Goal: Task Accomplishment & Management: Manage account settings

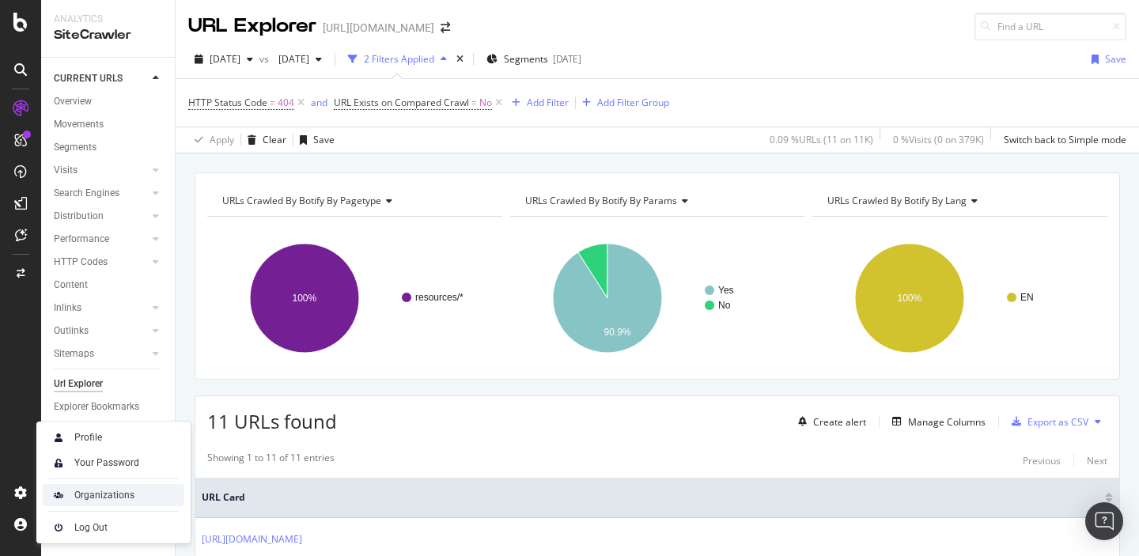
scroll to position [520, 0]
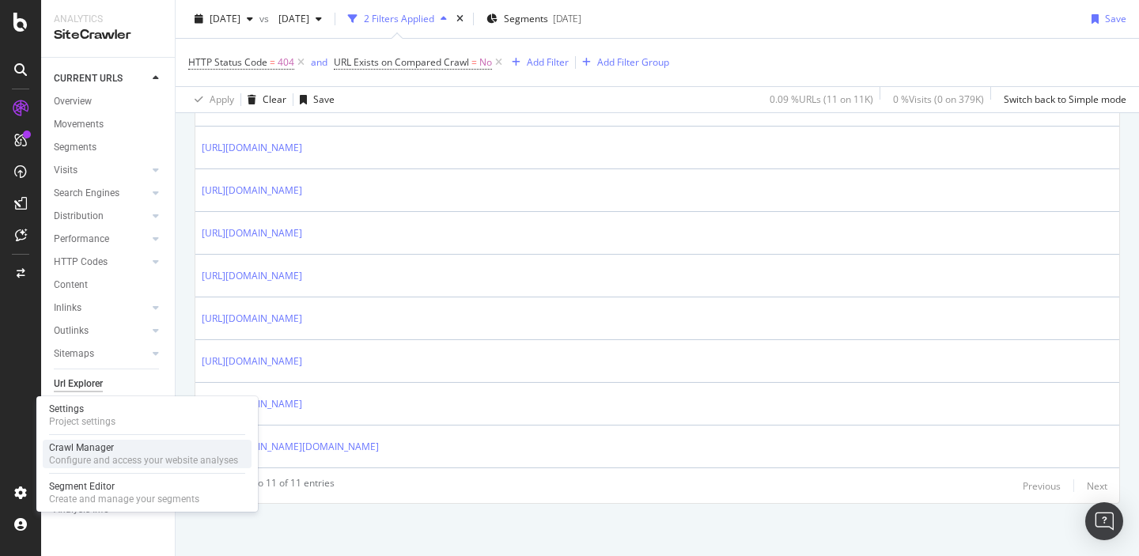
click at [89, 452] on div "Crawl Manager" at bounding box center [143, 447] width 189 height 13
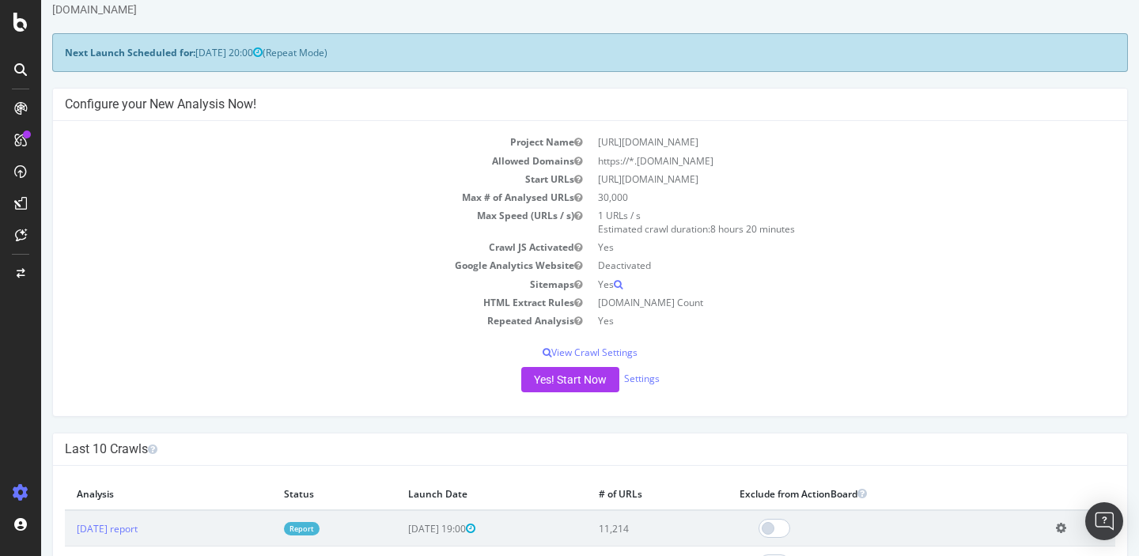
scroll to position [55, 0]
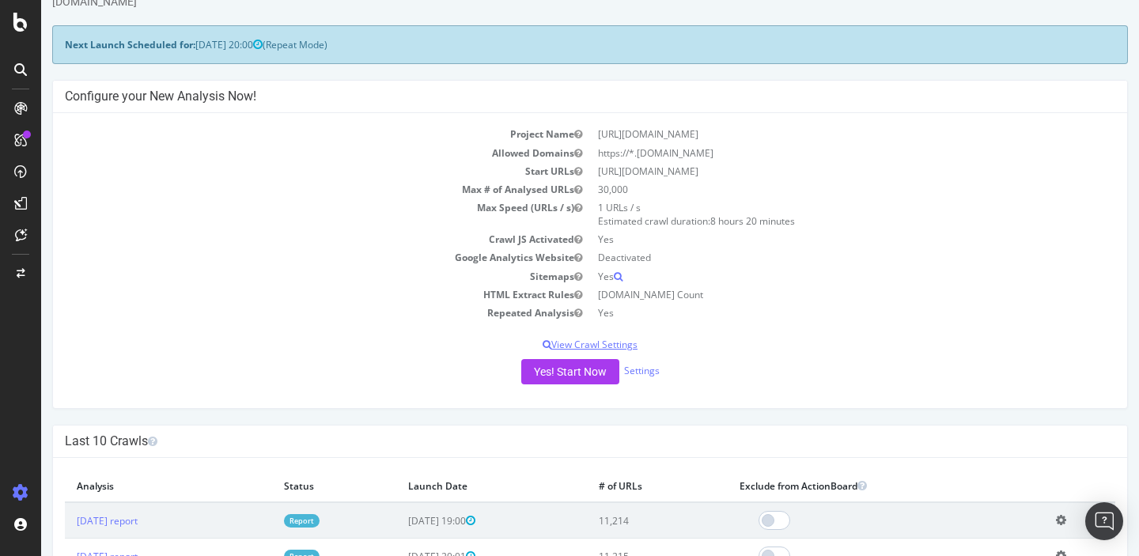
click at [572, 345] on p "View Crawl Settings" at bounding box center [590, 344] width 1050 height 13
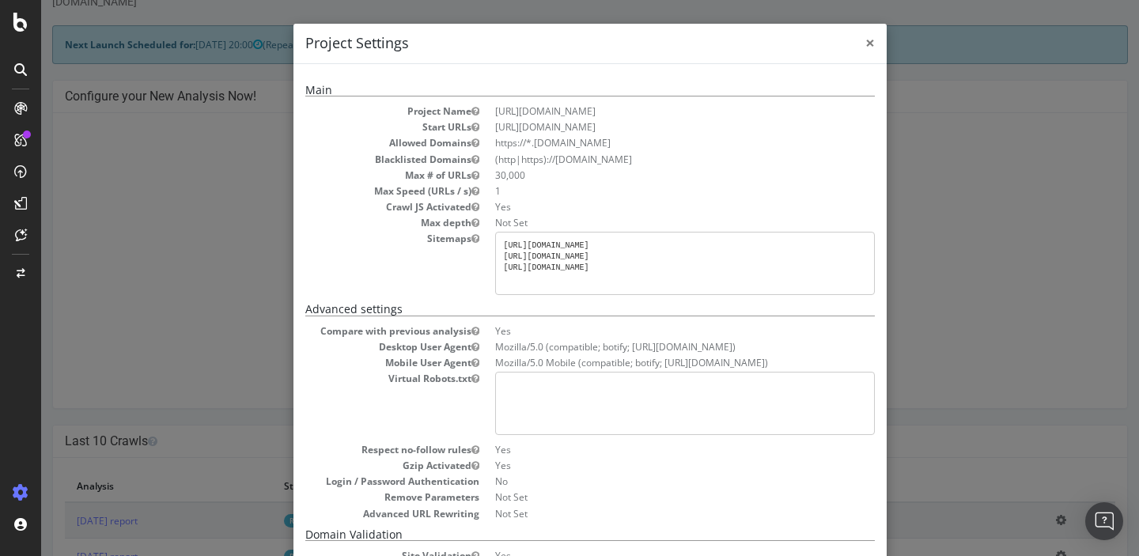
click at [873, 43] on span "×" at bounding box center [869, 43] width 9 height 22
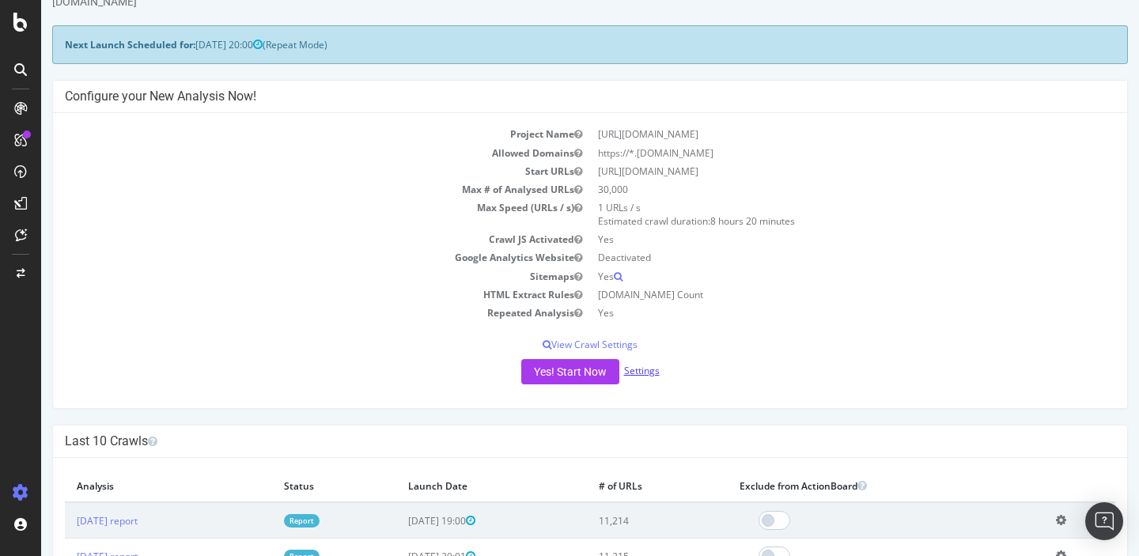
click at [641, 372] on link "Settings" at bounding box center [642, 370] width 36 height 13
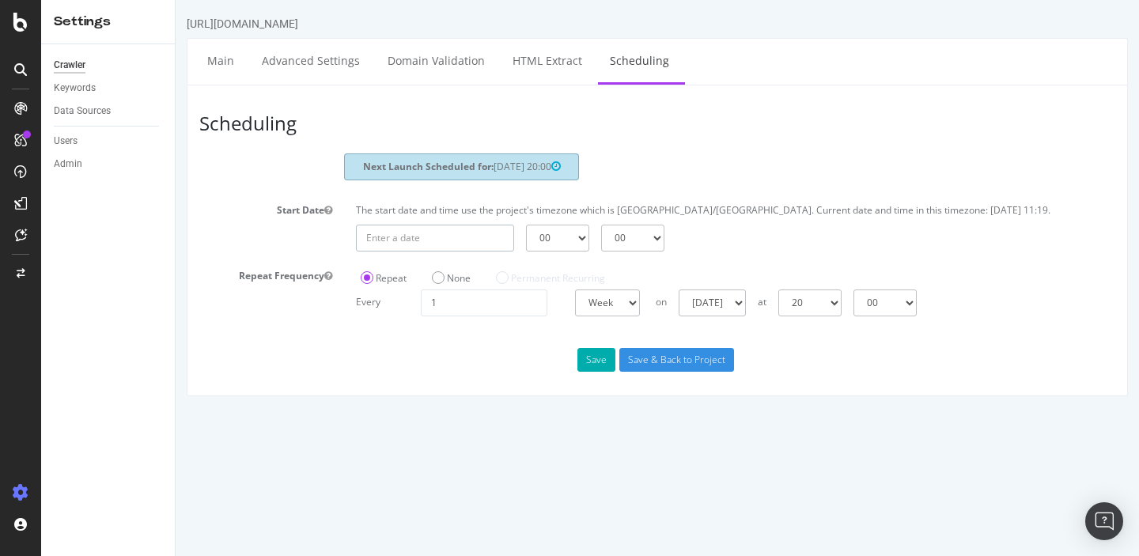
type input "[DATE]"
click at [462, 251] on input "[DATE]" at bounding box center [435, 238] width 158 height 27
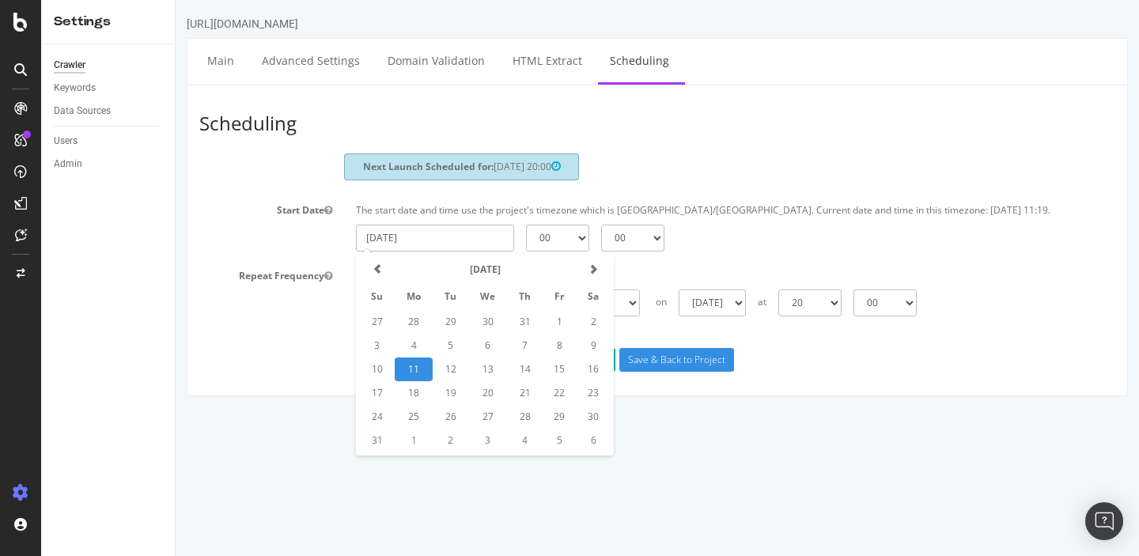
click at [418, 381] on td "11" at bounding box center [414, 369] width 38 height 24
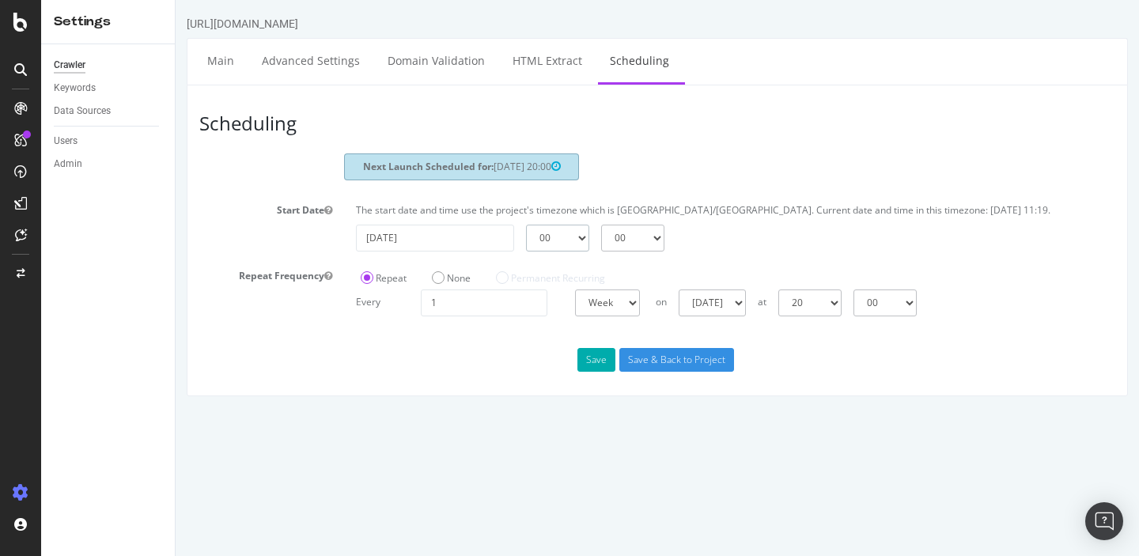
click at [580, 251] on select "00 01 02 03 04 05 06 07 08 09 10 11 12 13 14 15 16 17 18 19 20 21 22 23" at bounding box center [557, 238] width 63 height 27
select select "19"
click at [526, 237] on select "00 01 02 03 04 05 06 07 08 09 10 11 12 13 14 15 16 17 18 19 20 21 22 23" at bounding box center [557, 238] width 63 height 27
click at [595, 372] on button "Save" at bounding box center [596, 360] width 38 height 24
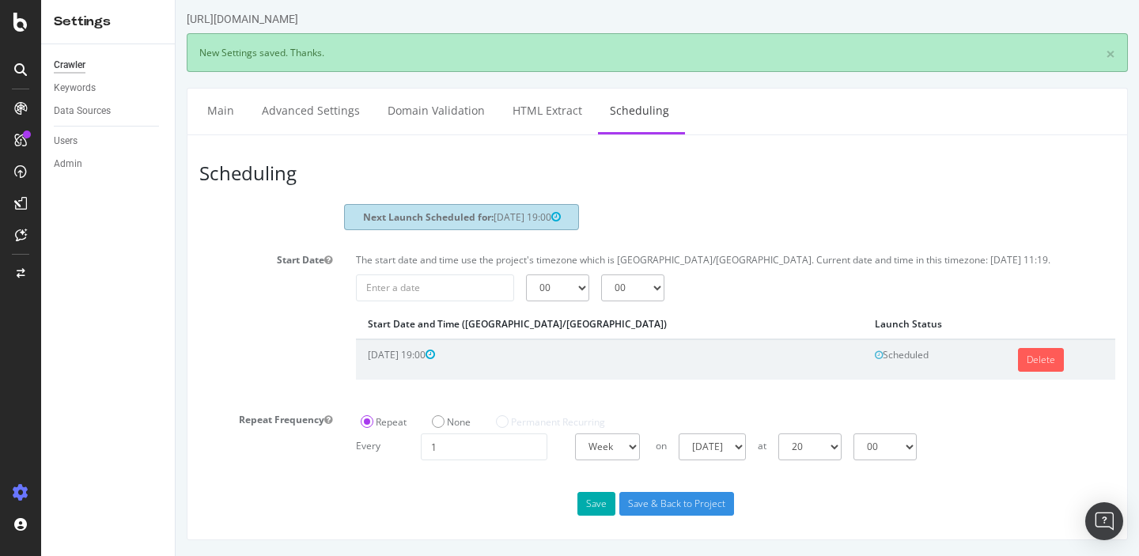
scroll to position [18, 0]
click at [656, 505] on input "Save & Back to Project" at bounding box center [676, 504] width 115 height 24
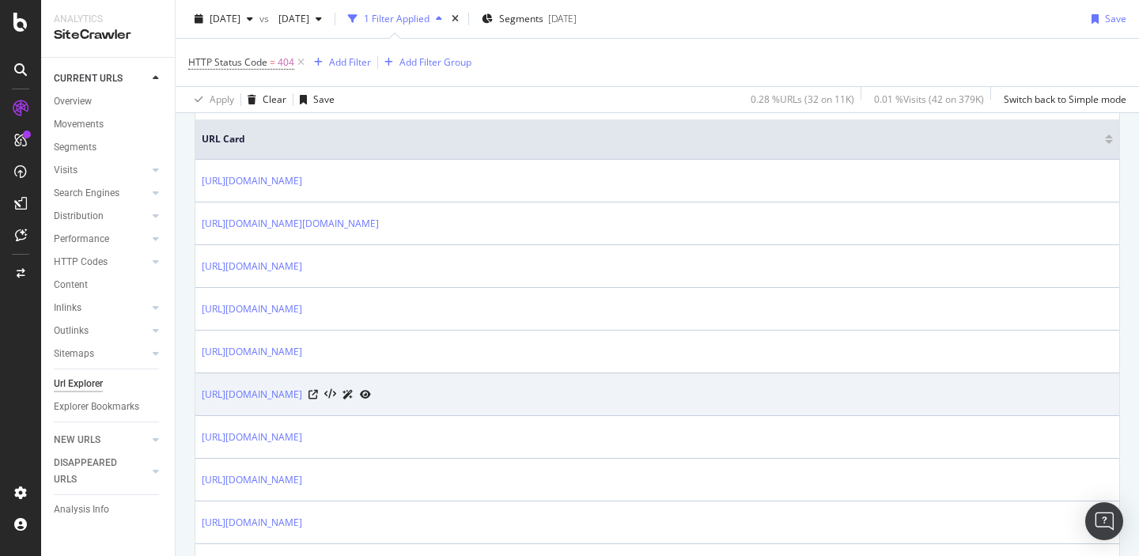
scroll to position [356, 0]
